Goal: Find specific page/section: Find specific page/section

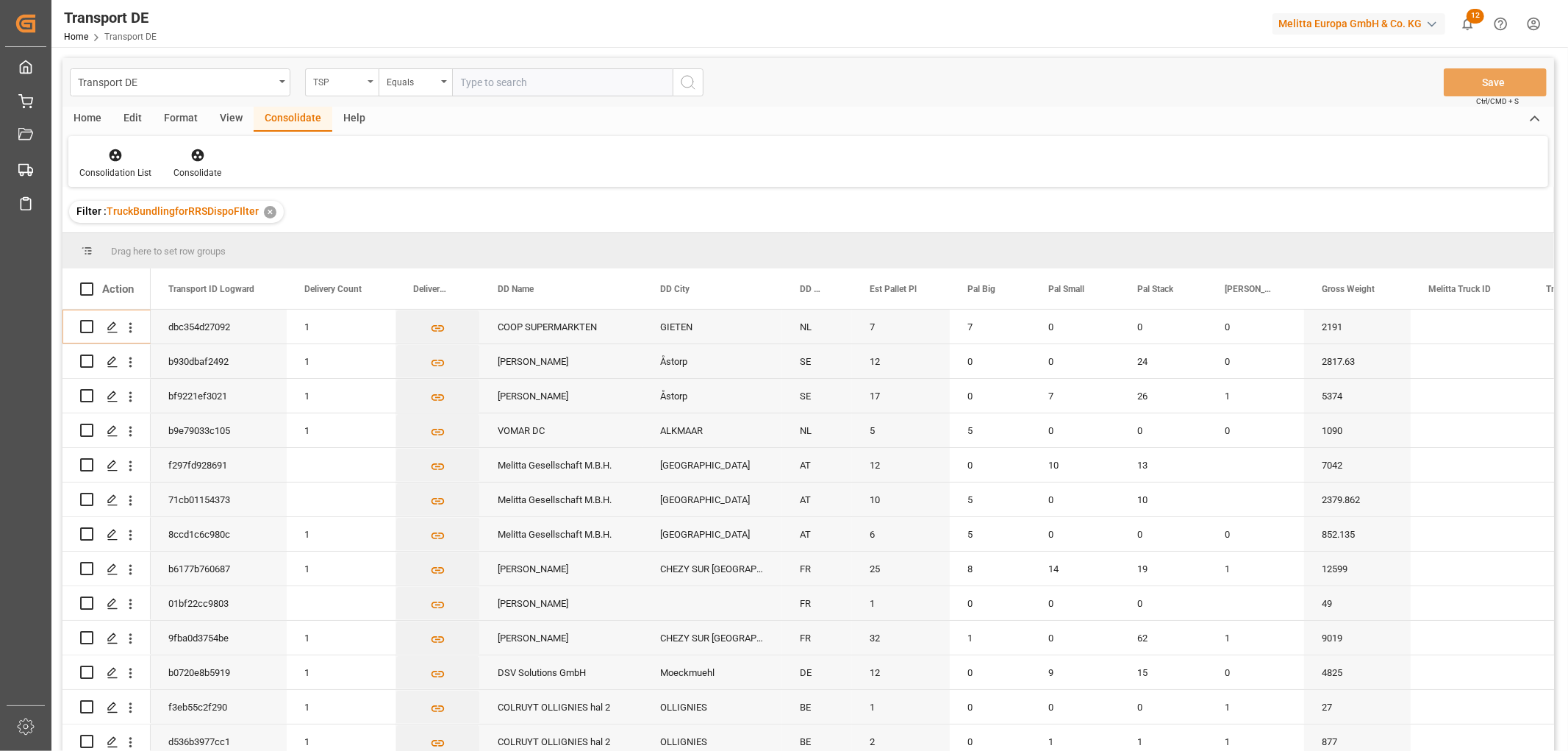
click at [336, 82] on div "TSP" at bounding box center [338, 80] width 50 height 17
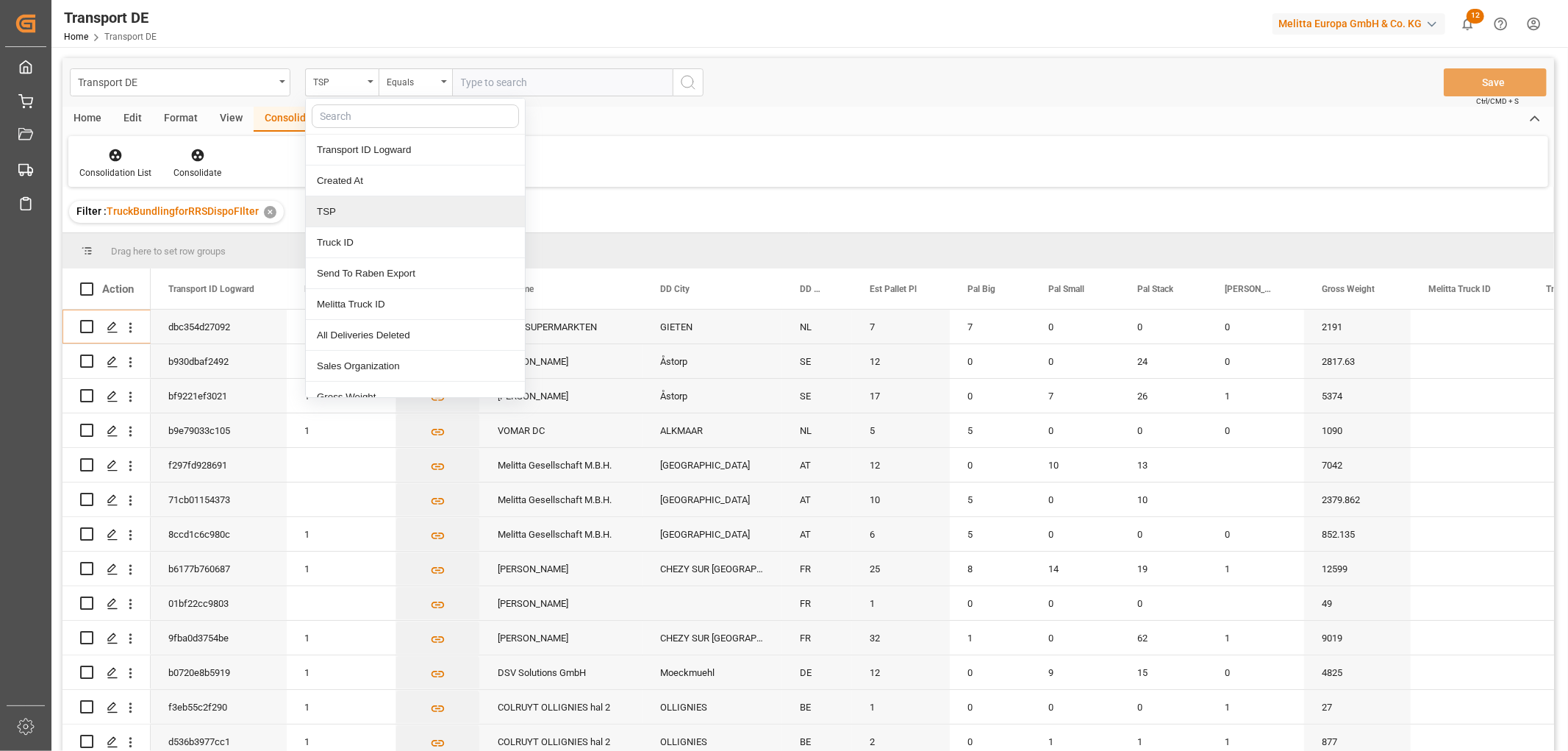
click at [334, 213] on div "TSP" at bounding box center [415, 212] width 219 height 31
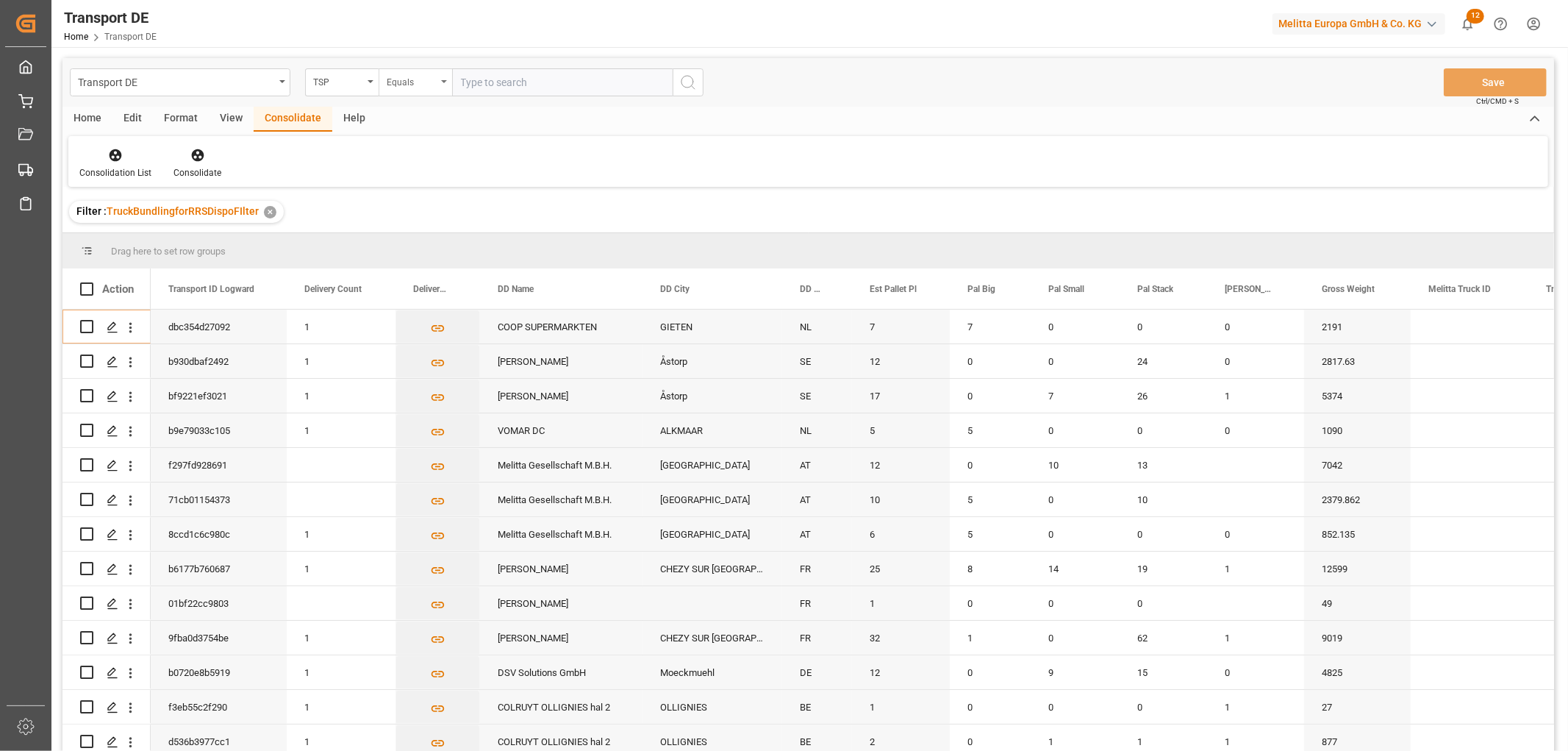
click at [401, 77] on div "Equals" at bounding box center [412, 80] width 50 height 17
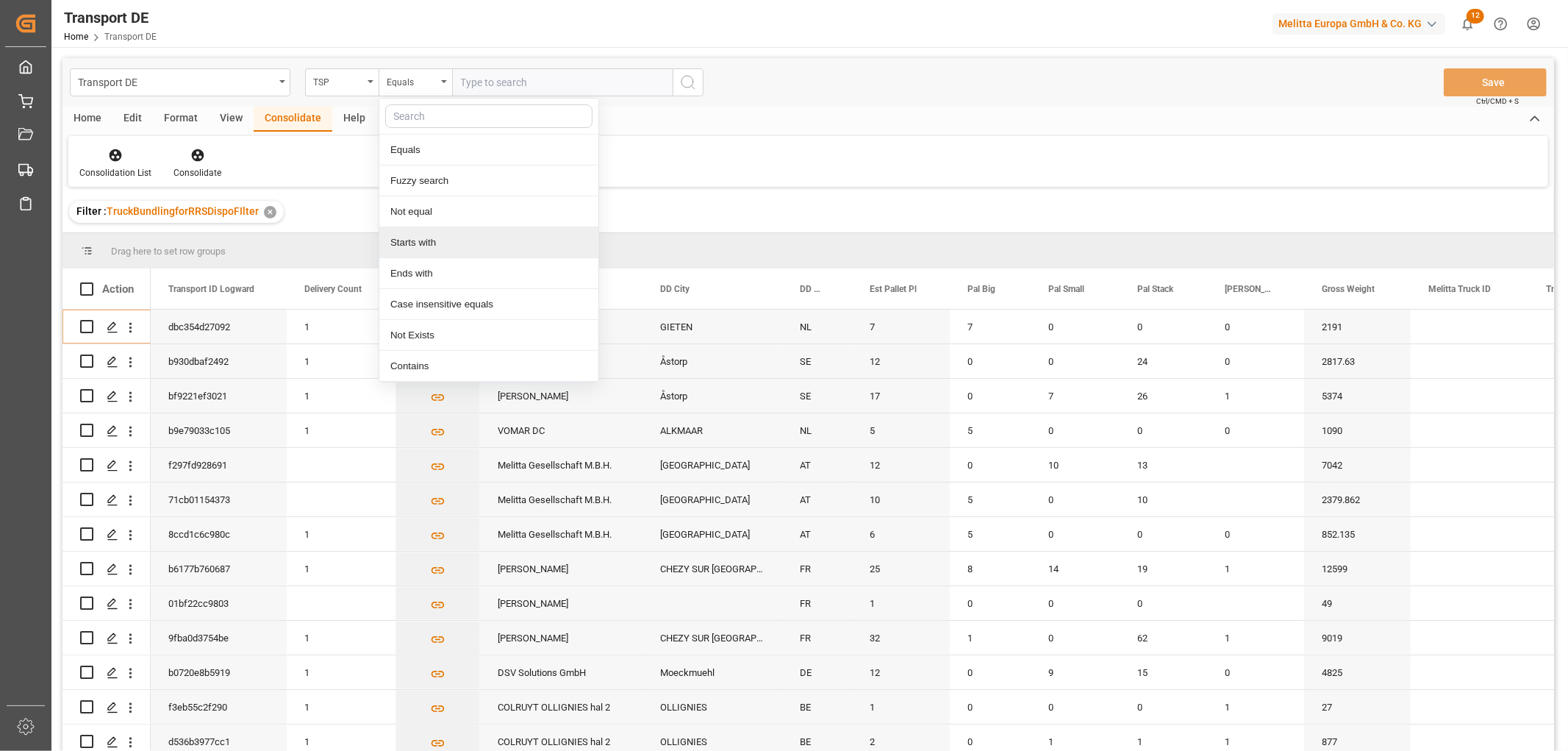
click at [451, 242] on div "Starts with" at bounding box center [489, 242] width 219 height 31
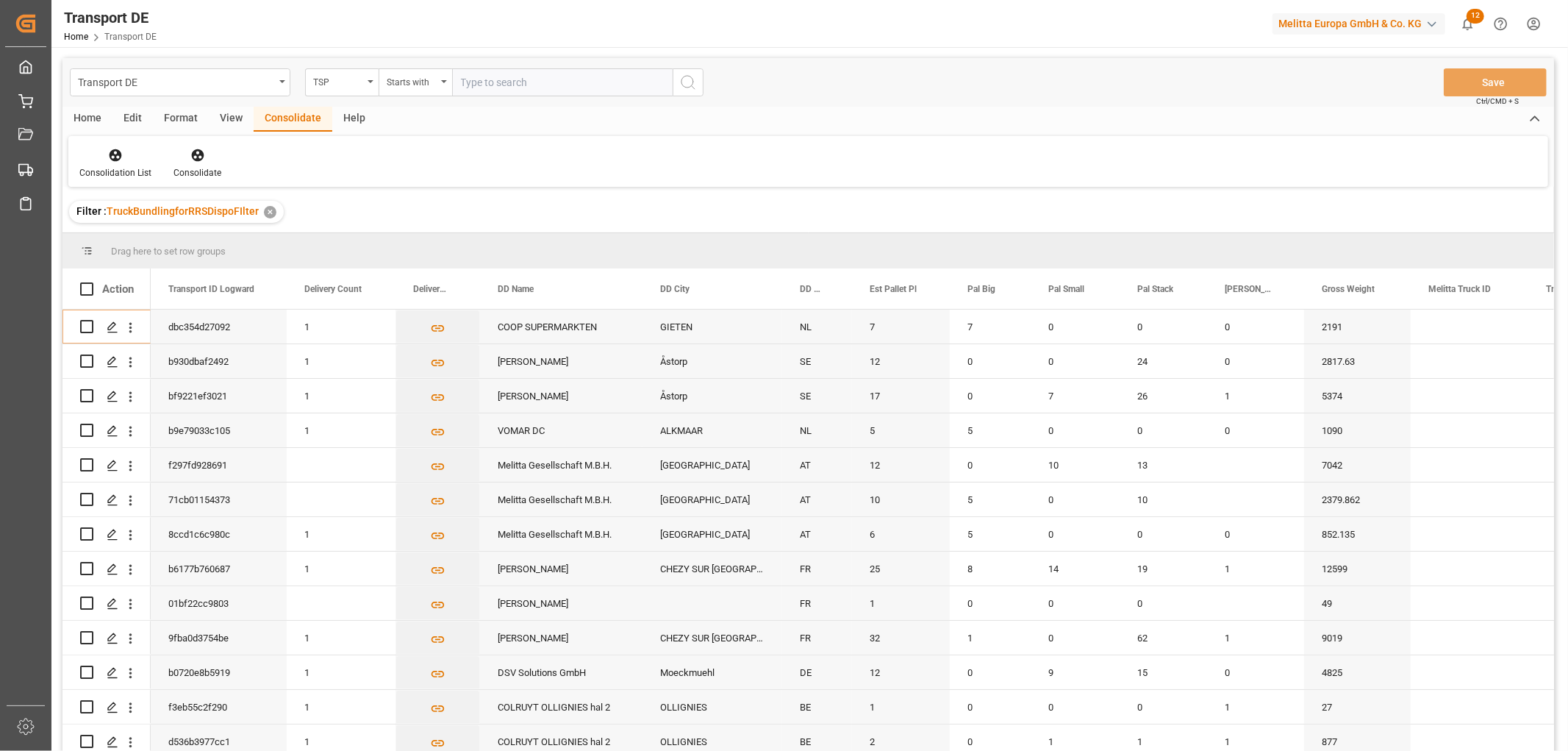
click at [486, 82] on input "text" at bounding box center [563, 82] width 221 height 28
type input "[PERSON_NAME]"
click at [683, 83] on icon "search button" at bounding box center [688, 83] width 18 height 18
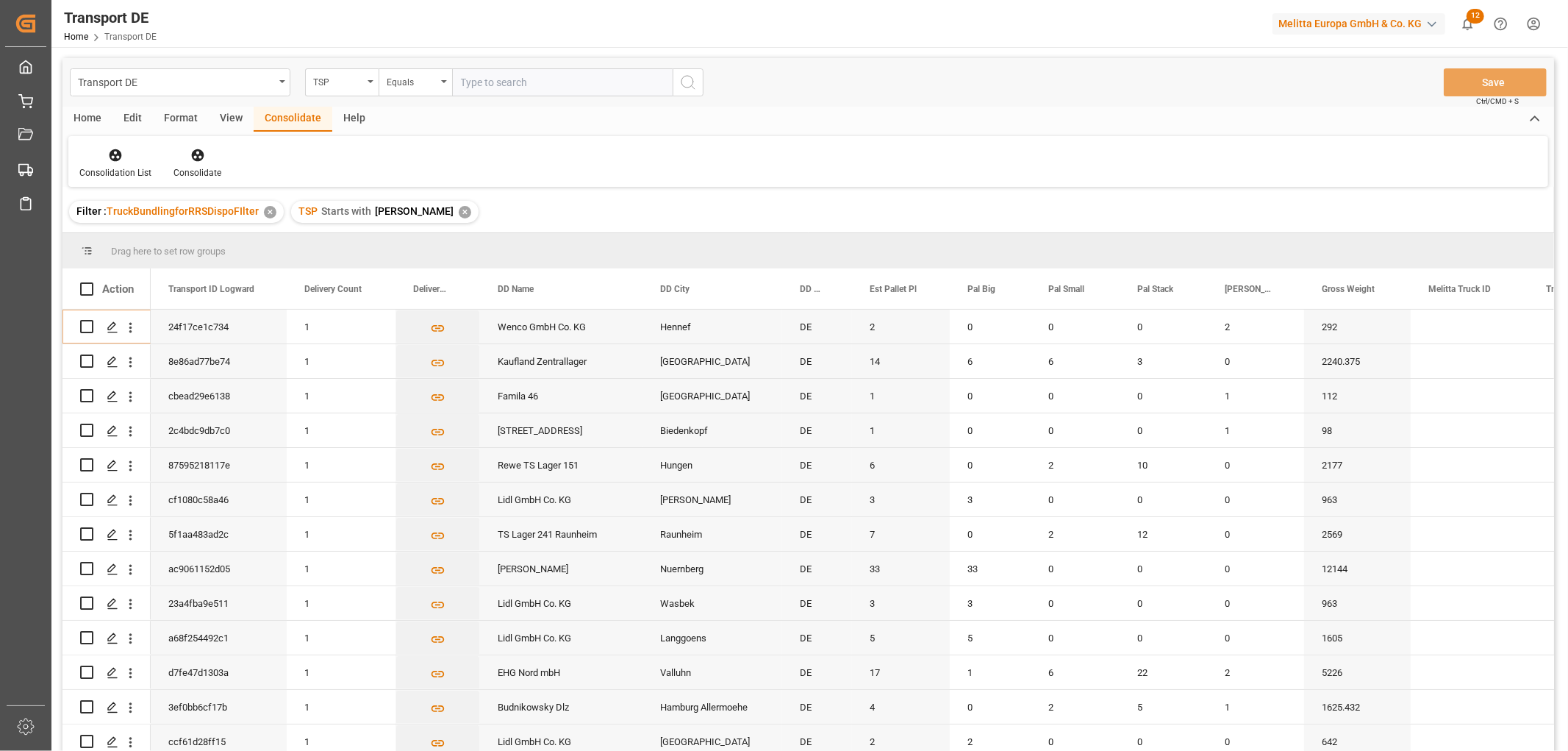
click at [459, 210] on div "✕" at bounding box center [465, 212] width 12 height 12
